Goal: Information Seeking & Learning: Find specific fact

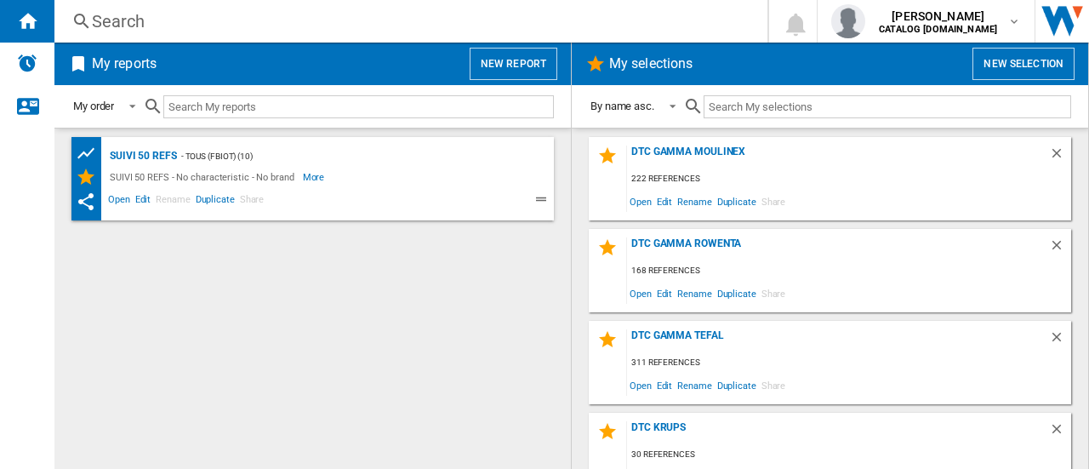
click at [340, 21] on div "Search" at bounding box center [408, 21] width 632 height 24
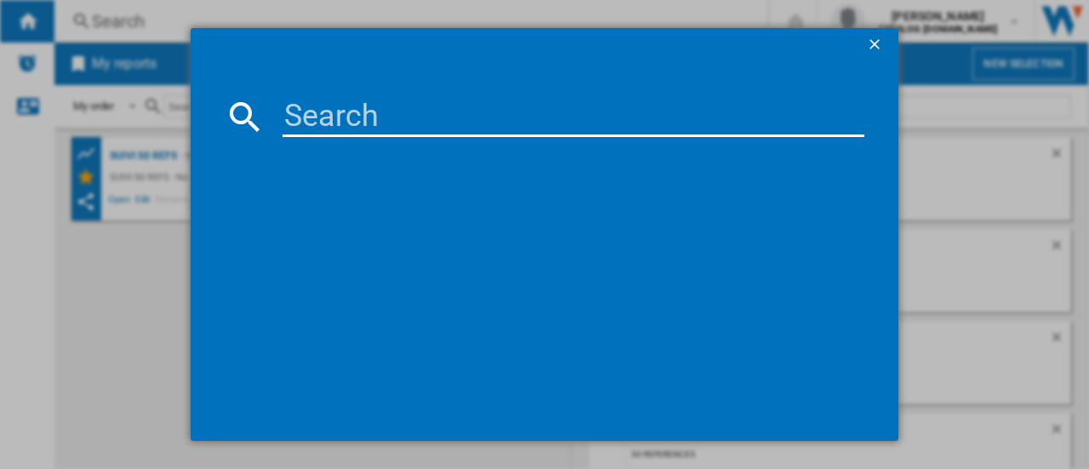
click at [366, 119] on input at bounding box center [574, 116] width 582 height 41
paste input "RH9A30WO"
type input "RH9A30WO"
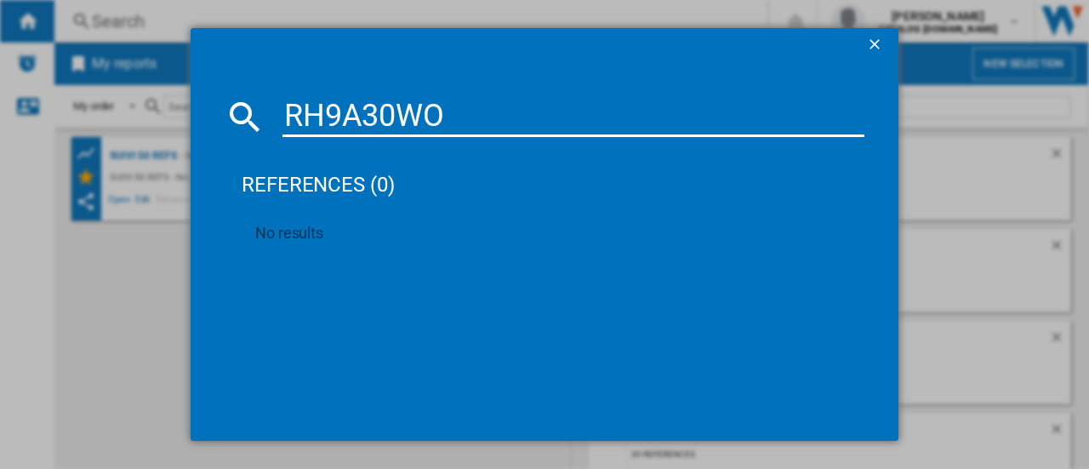
click at [485, 116] on input "RH9A30WO" at bounding box center [574, 116] width 582 height 41
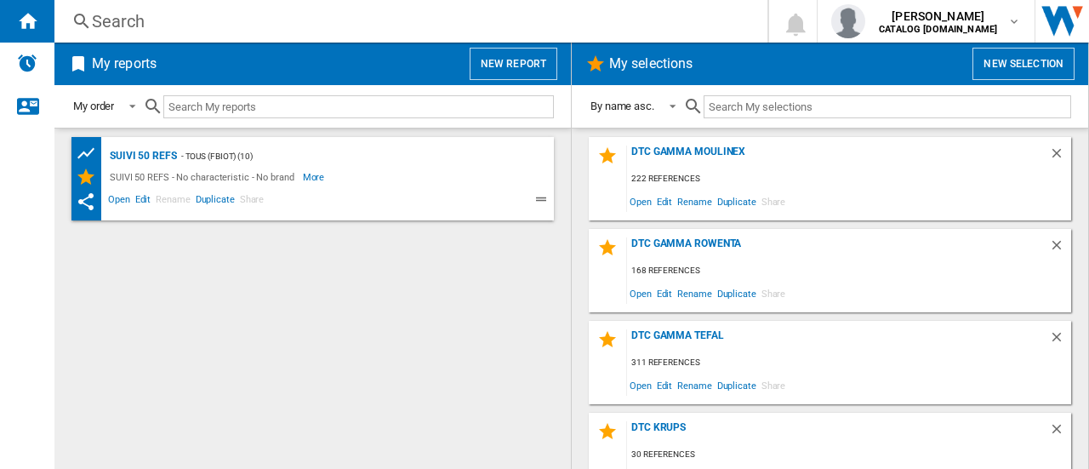
click at [554, 25] on div "Search" at bounding box center [408, 21] width 632 height 24
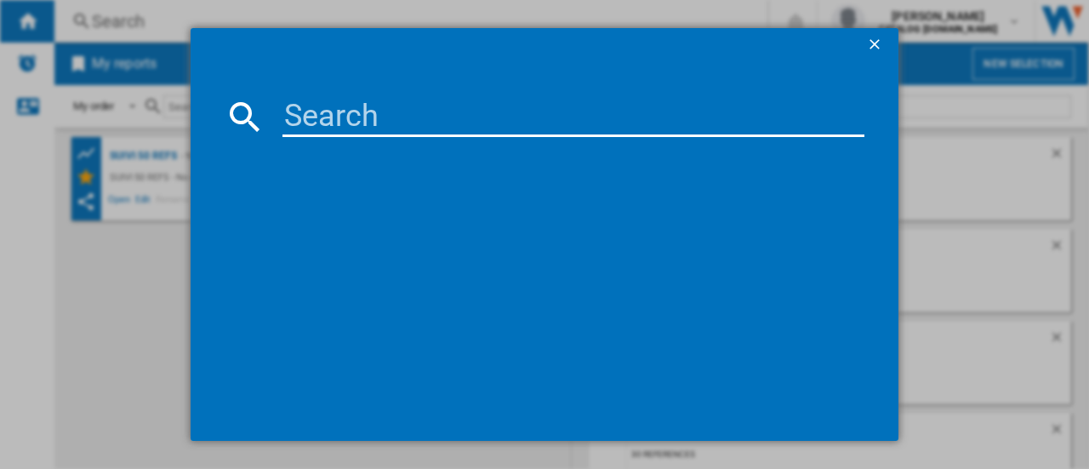
click at [497, 117] on input at bounding box center [574, 116] width 582 height 41
paste input "RH9A30WO"
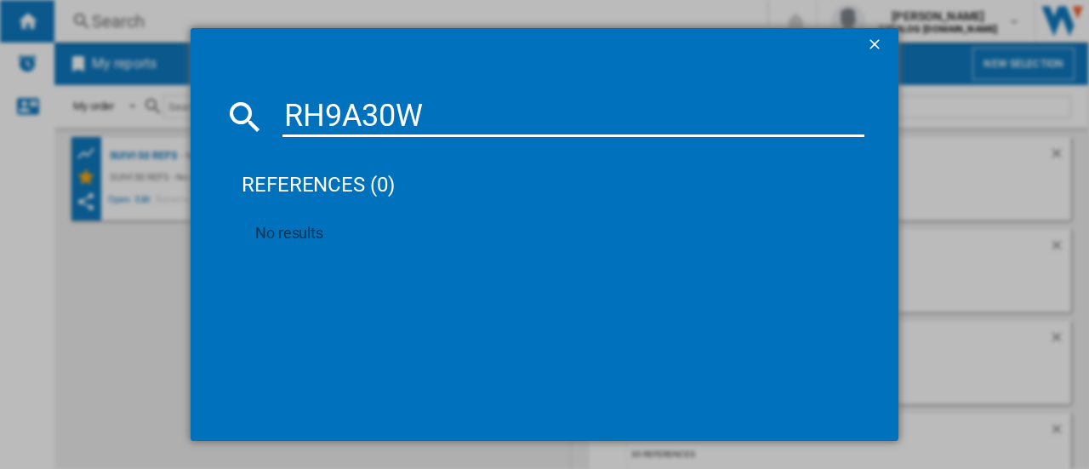
type input "RH9A30"
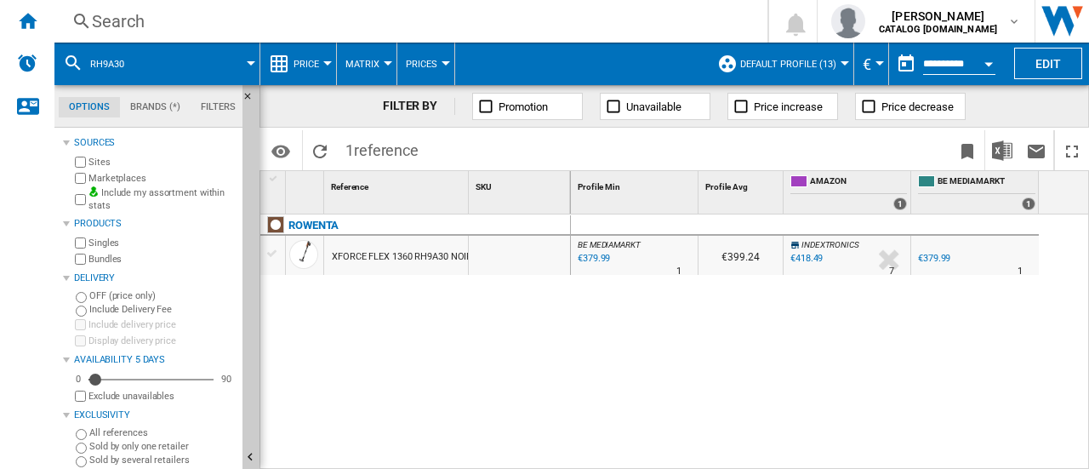
click at [365, 23] on div "Search" at bounding box center [408, 21] width 632 height 24
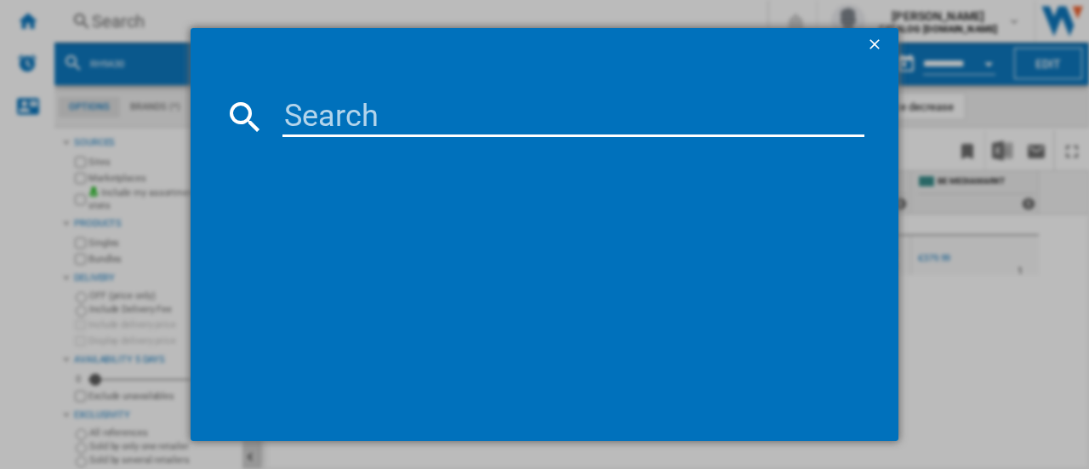
click at [375, 113] on input at bounding box center [574, 116] width 582 height 41
type input "RH9A30WO"
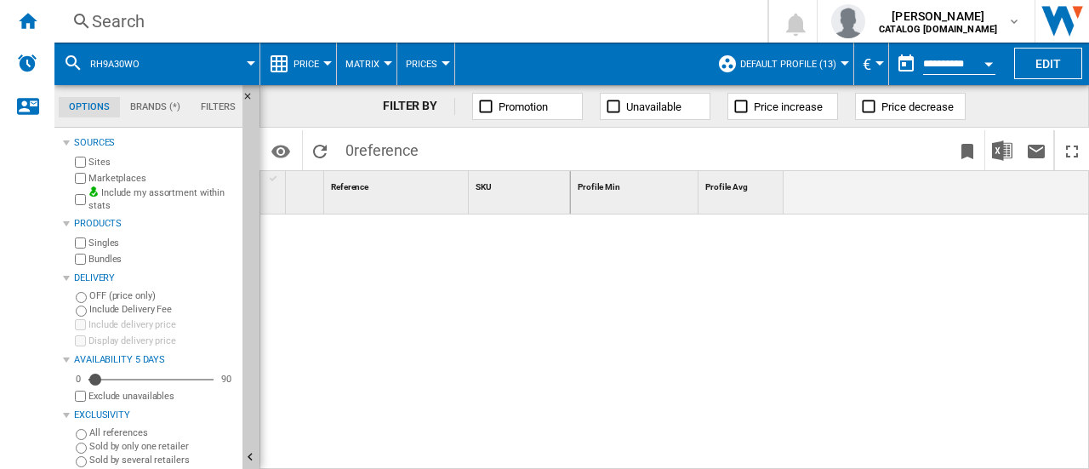
click at [317, 20] on div "Search" at bounding box center [408, 21] width 632 height 24
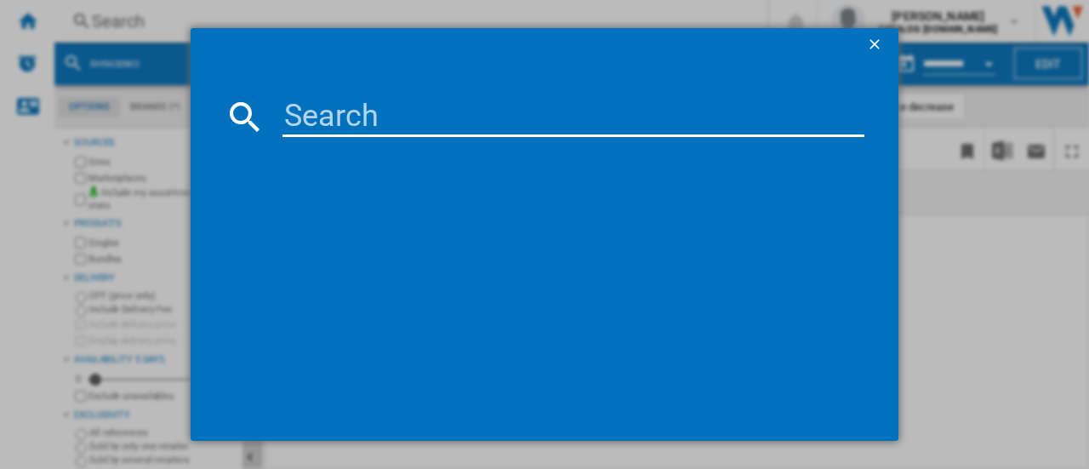
click at [342, 124] on input at bounding box center [574, 116] width 582 height 41
type input "RH9A30WO"
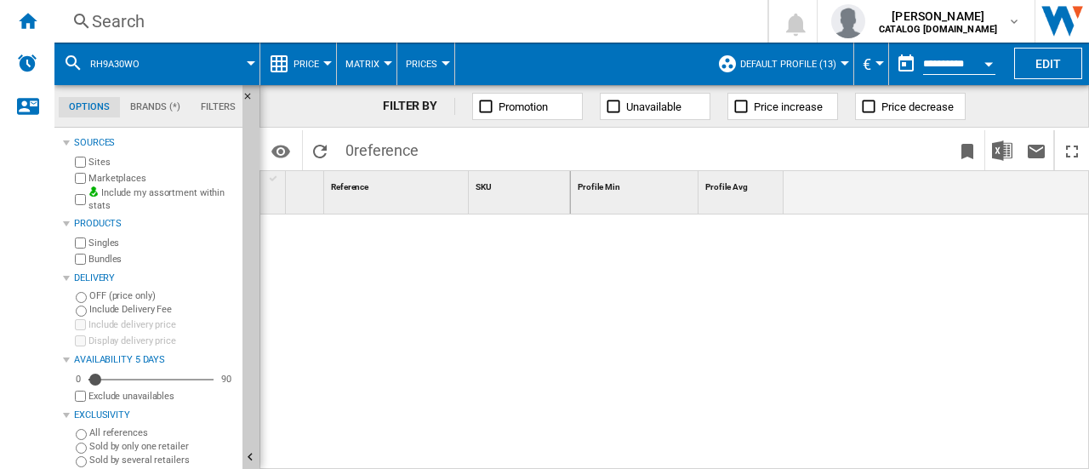
click at [450, 13] on div "Search" at bounding box center [408, 21] width 632 height 24
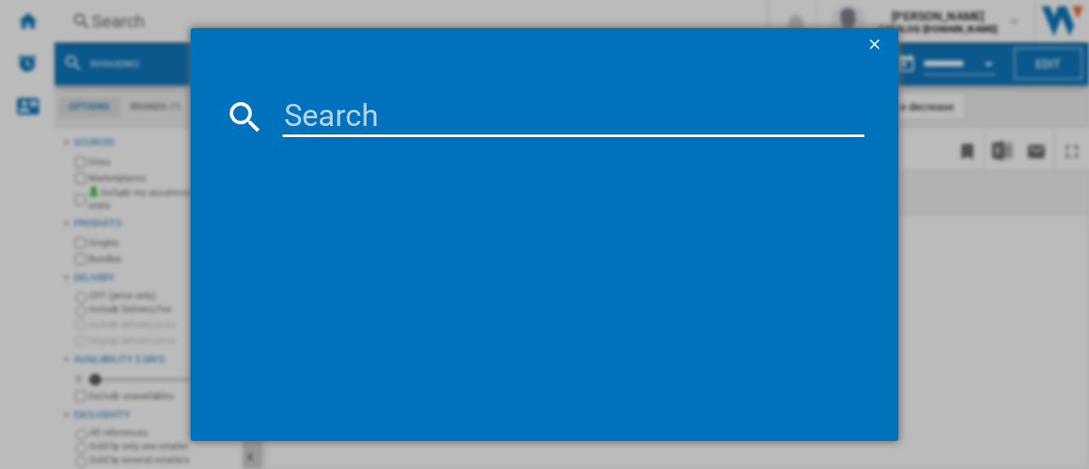
type input "RH99F1WO"
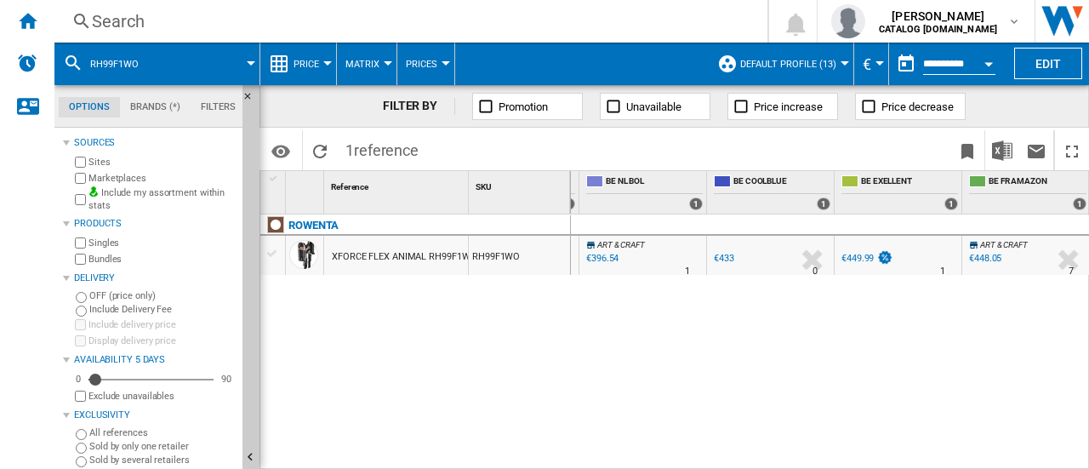
scroll to position [0, 567]
click at [420, 18] on div "Search" at bounding box center [408, 21] width 632 height 24
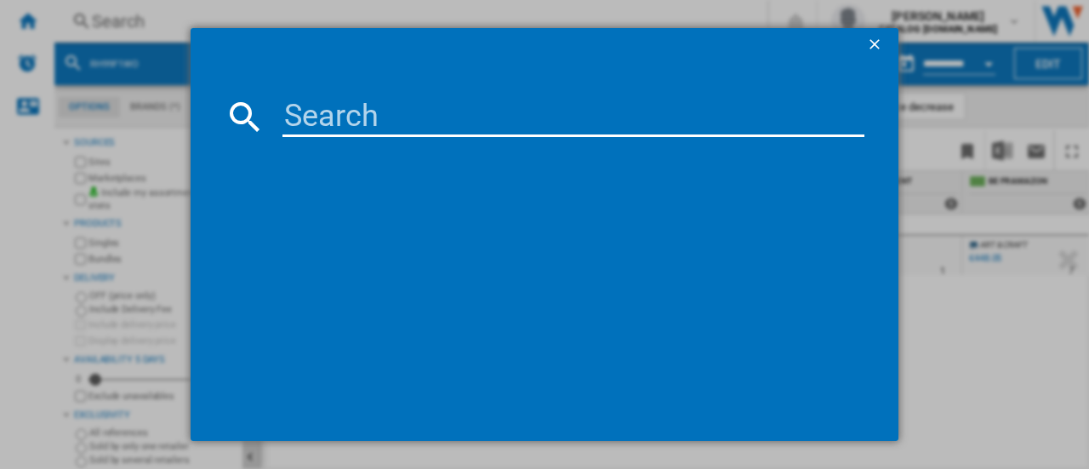
click at [369, 122] on input at bounding box center [574, 116] width 582 height 41
type input "GZ5037WO"
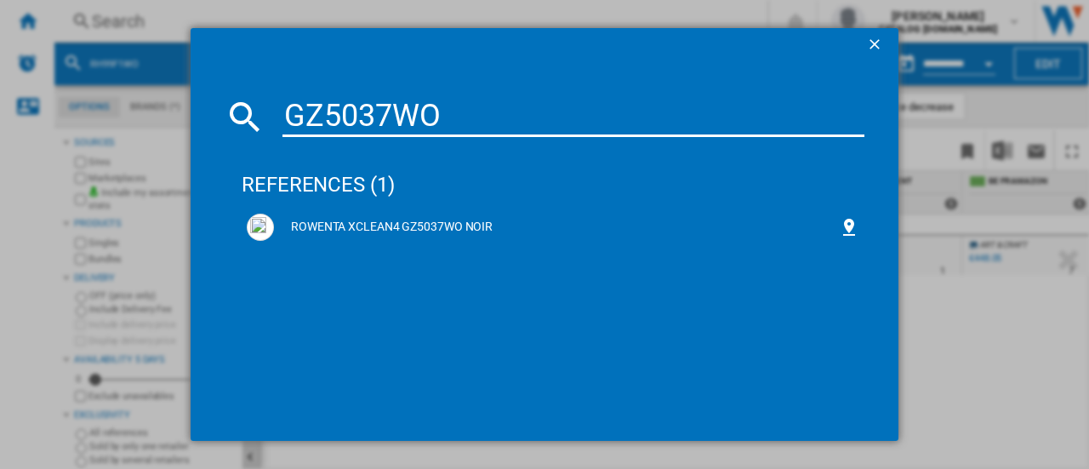
click at [552, 117] on input "GZ5037WO" at bounding box center [574, 116] width 582 height 41
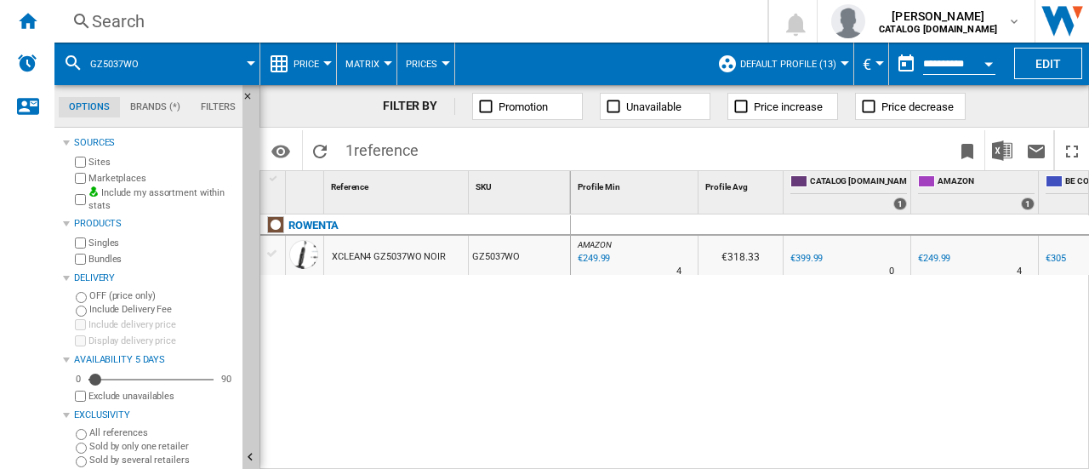
click at [417, 34] on div "Search Search 0 [PERSON_NAME] CATALOG [DOMAIN_NAME] CATALOG [DOMAIN_NAME] My se…" at bounding box center [571, 21] width 1035 height 43
click at [338, 20] on div "Search" at bounding box center [408, 21] width 632 height 24
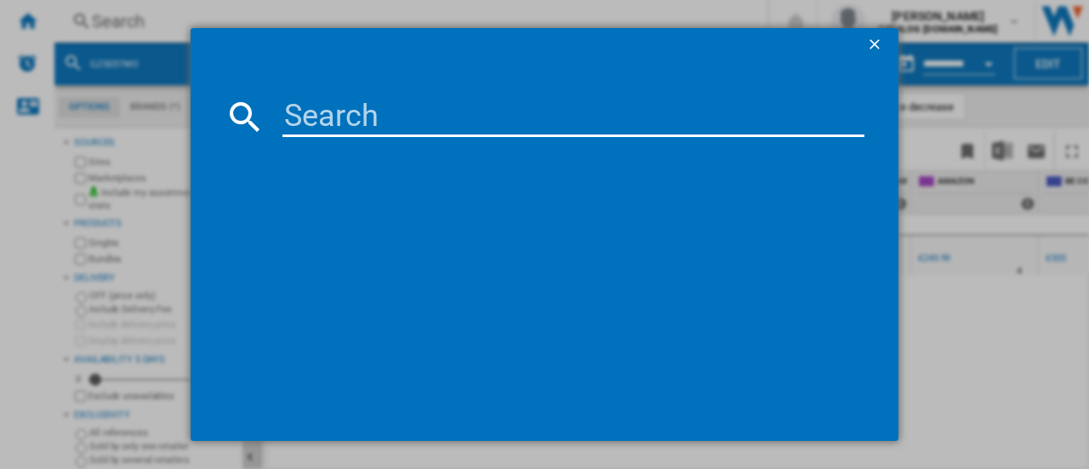
click at [412, 134] on input at bounding box center [574, 116] width 582 height 41
type input "GZ7035WO"
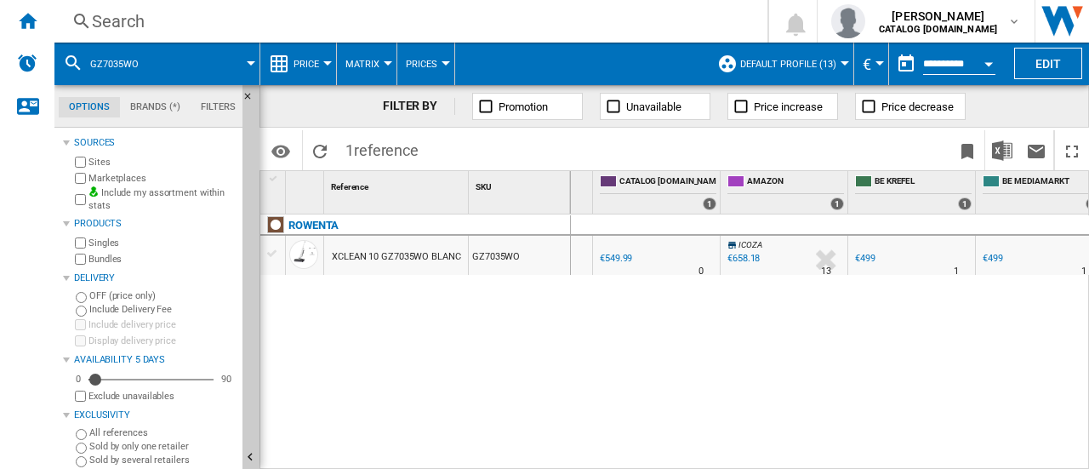
scroll to position [0, 191]
